Goal: Obtain resource: Obtain resource

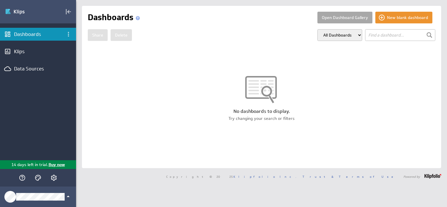
click at [323, 17] on button "Open Dashboard Gallery" at bounding box center [344, 18] width 55 height 12
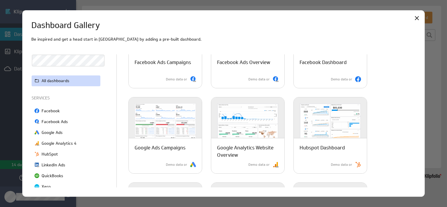
scroll to position [88, 0]
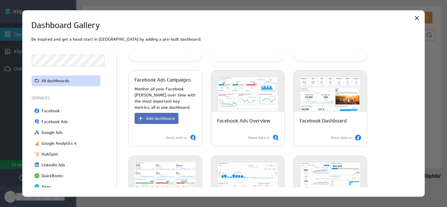
click at [159, 133] on div "Demo data or" at bounding box center [160, 137] width 75 height 11
click at [185, 81] on p "Facebook Ads Campaigns" at bounding box center [162, 79] width 56 height 7
click at [160, 83] on p "Facebook Ads Campaigns" at bounding box center [162, 79] width 56 height 7
click at [165, 117] on span "Add dashboard" at bounding box center [160, 118] width 29 height 5
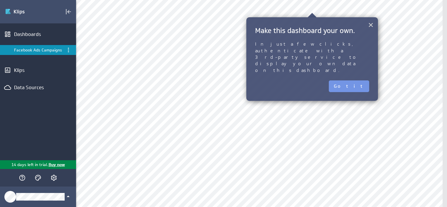
click at [370, 27] on button "×" at bounding box center [371, 25] width 6 height 12
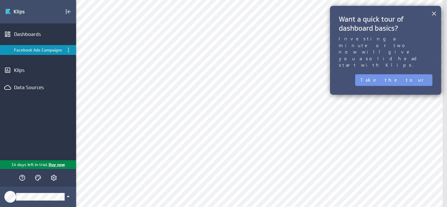
click at [433, 12] on button "×" at bounding box center [434, 14] width 6 height 12
